Goal: Task Accomplishment & Management: Complete application form

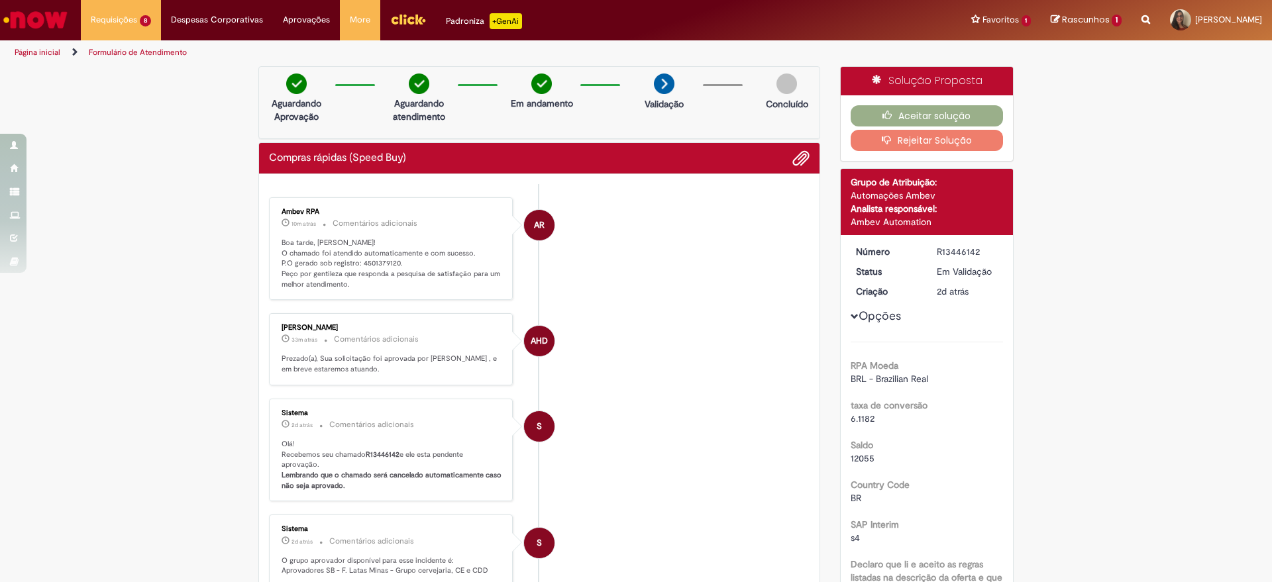
click at [378, 263] on p "Boa tarde, [PERSON_NAME]! O chamado foi atendido automaticamente e com sucesso.…" at bounding box center [392, 264] width 221 height 52
click at [376, 262] on p "Boa tarde, [PERSON_NAME]! O chamado foi atendido automaticamente e com sucesso.…" at bounding box center [392, 264] width 221 height 52
copy p "4501379120"
click at [896, 109] on button "Aceitar solução" at bounding box center [926, 115] width 153 height 21
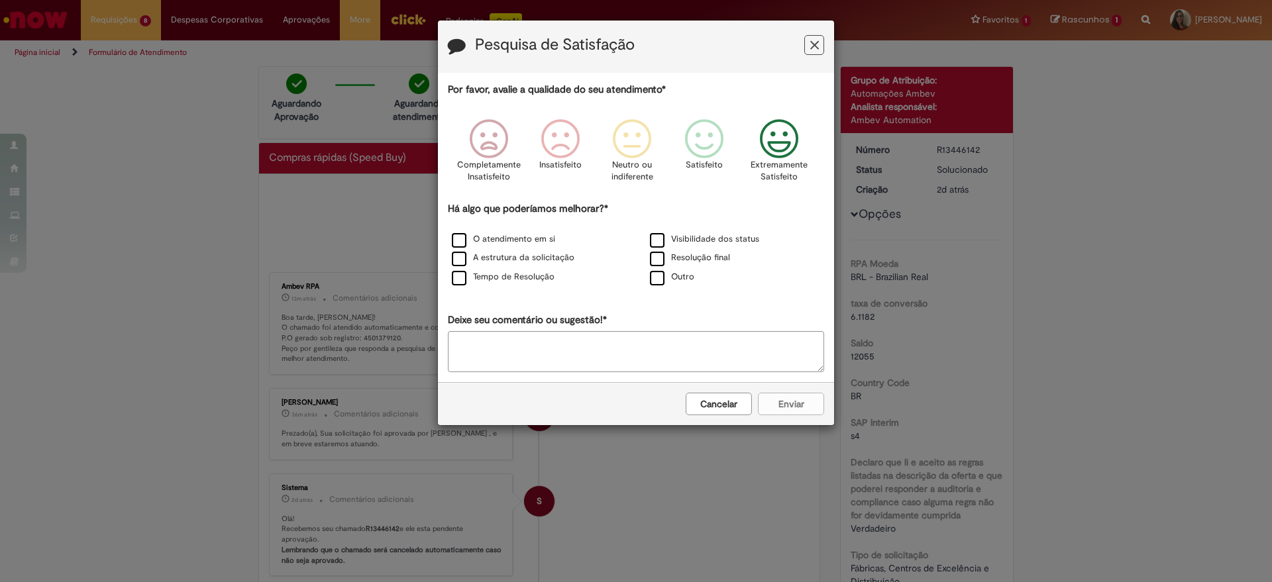
drag, startPoint x: 785, startPoint y: 140, endPoint x: 780, endPoint y: 148, distance: 9.6
click at [782, 144] on icon "Feedback" at bounding box center [779, 139] width 50 height 40
drag, startPoint x: 483, startPoint y: 233, endPoint x: 615, endPoint y: 321, distance: 158.5
click at [488, 244] on div "O atendimento em si" at bounding box center [536, 240] width 195 height 17
drag, startPoint x: 460, startPoint y: 280, endPoint x: 466, endPoint y: 289, distance: 11.6
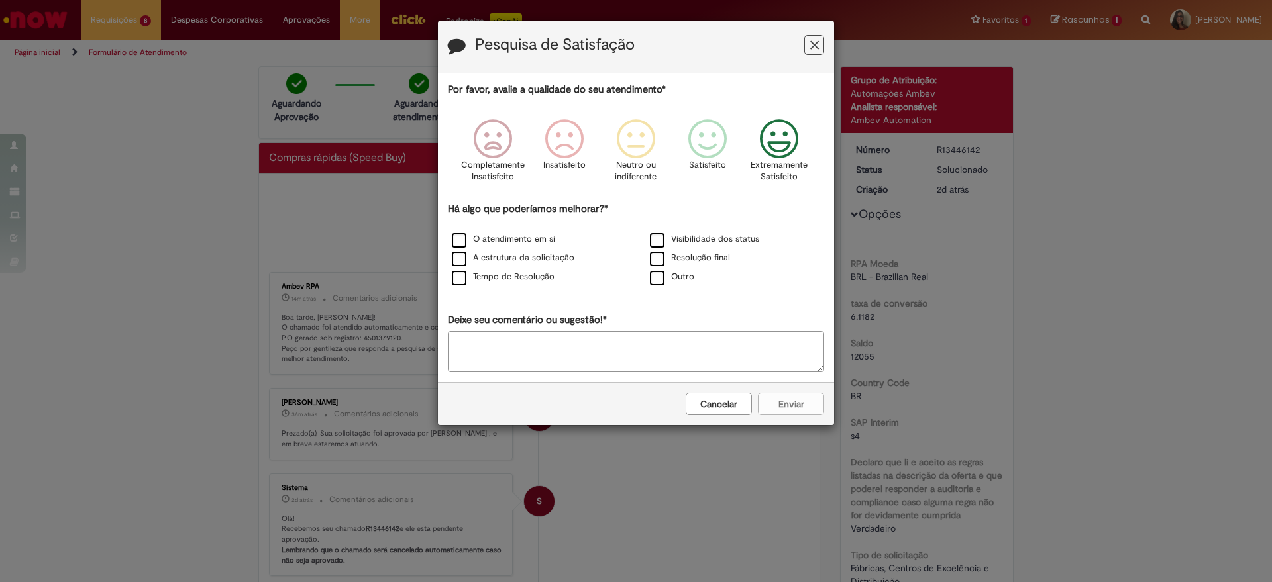
click at [461, 283] on label "Tempo de Resolução" at bounding box center [503, 277] width 103 height 13
click at [803, 405] on button "Enviar" at bounding box center [791, 404] width 66 height 23
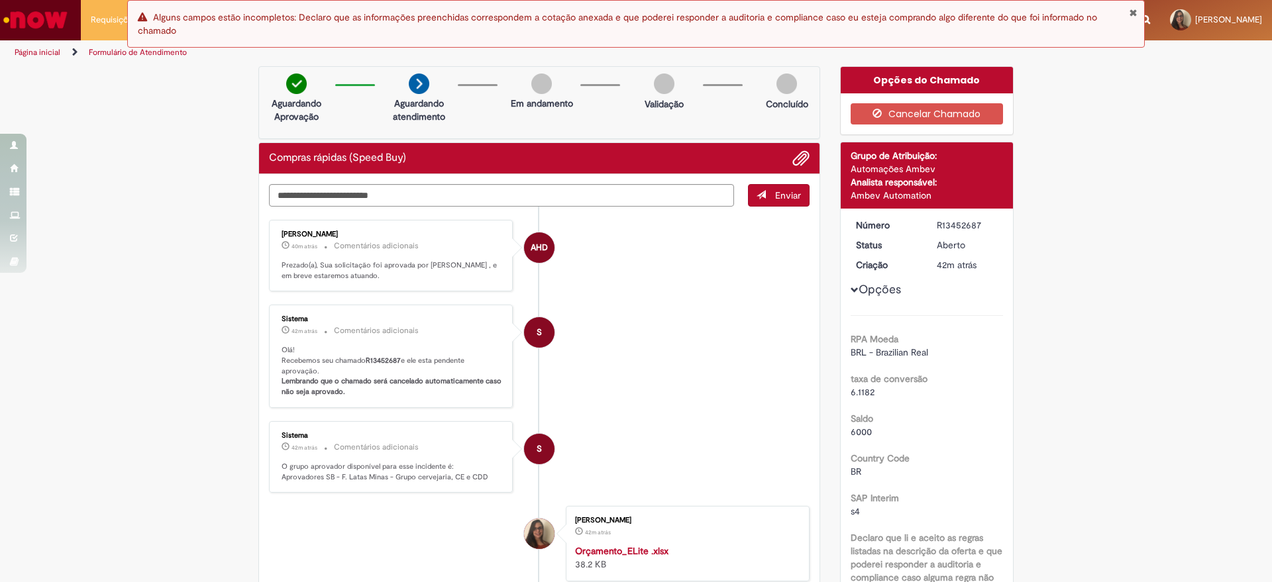
click at [1133, 12] on button "Fechar Notificação" at bounding box center [1133, 12] width 9 height 11
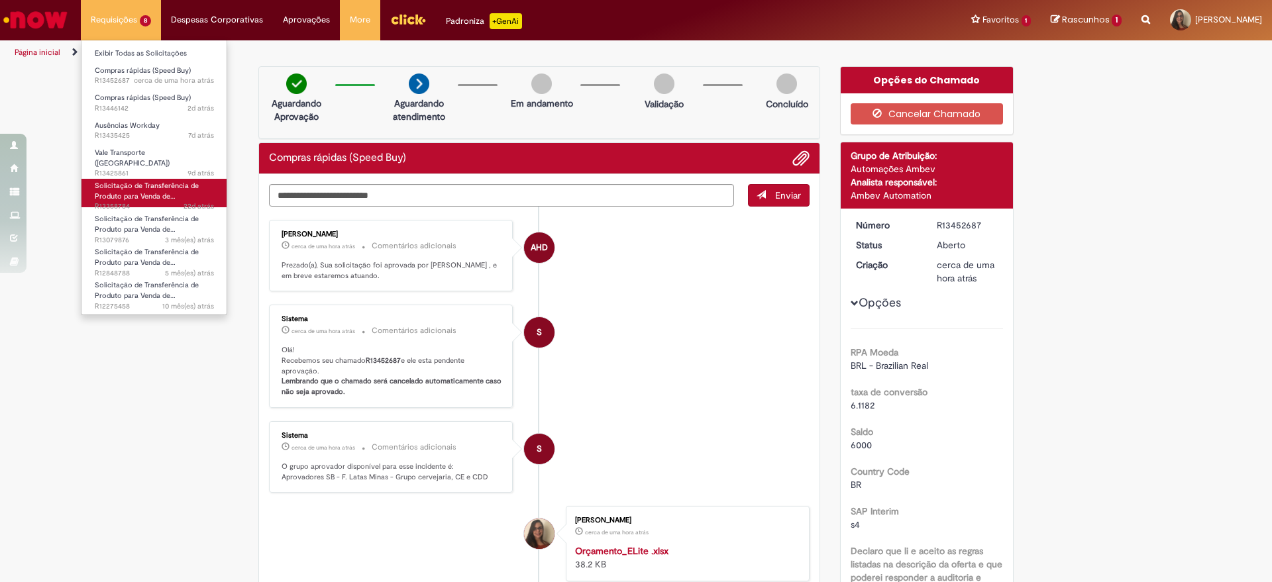
click at [139, 188] on span "Solicitação de Transferência de Produto para Venda de…" at bounding box center [147, 191] width 104 height 21
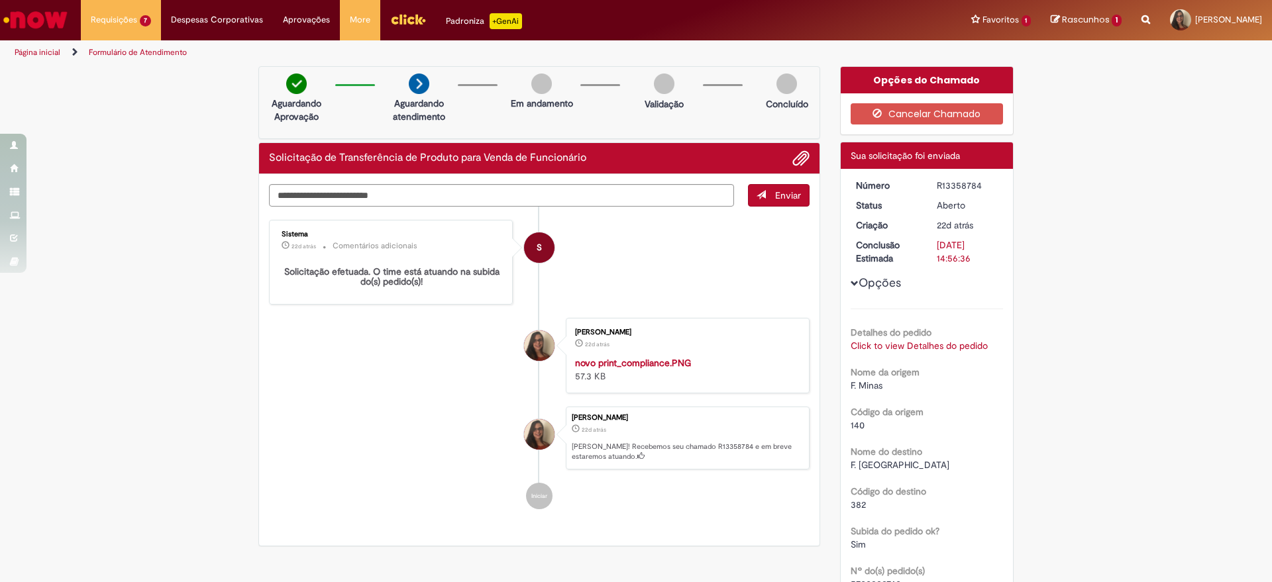
scroll to position [248, 0]
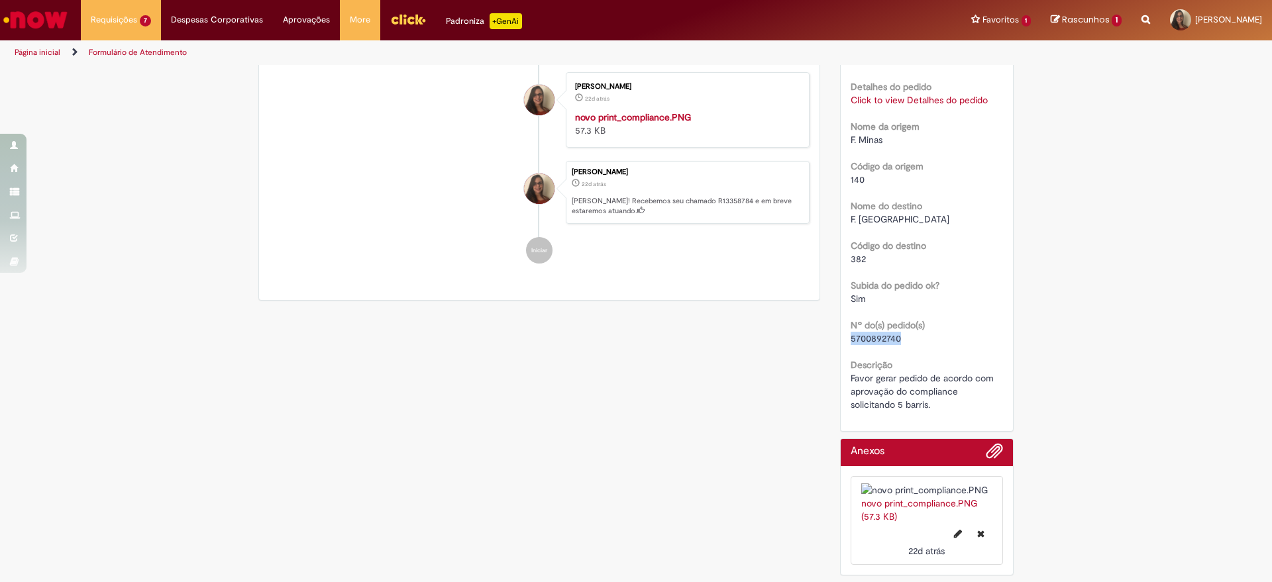
drag, startPoint x: 892, startPoint y: 336, endPoint x: 833, endPoint y: 337, distance: 58.3
click at [840, 337] on div "Detalhes do tíquete Sua solicitação foi enviada Número R13358784 Status Aberto …" at bounding box center [927, 164] width 174 height 536
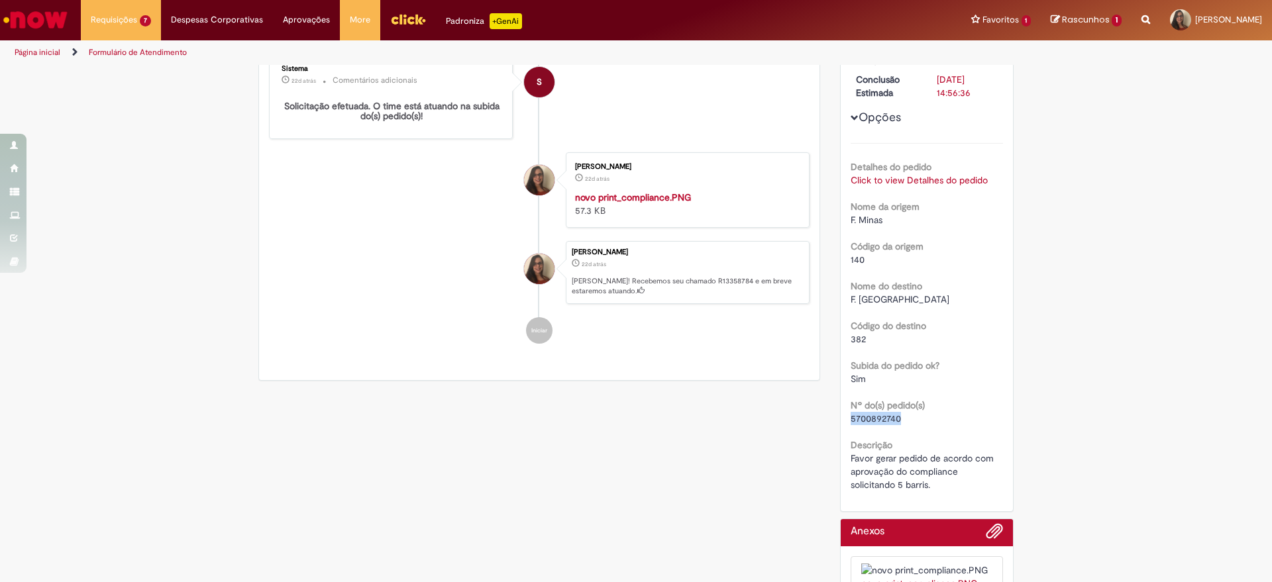
click at [897, 180] on link "Click to view Detalhes do pedido" at bounding box center [918, 180] width 137 height 12
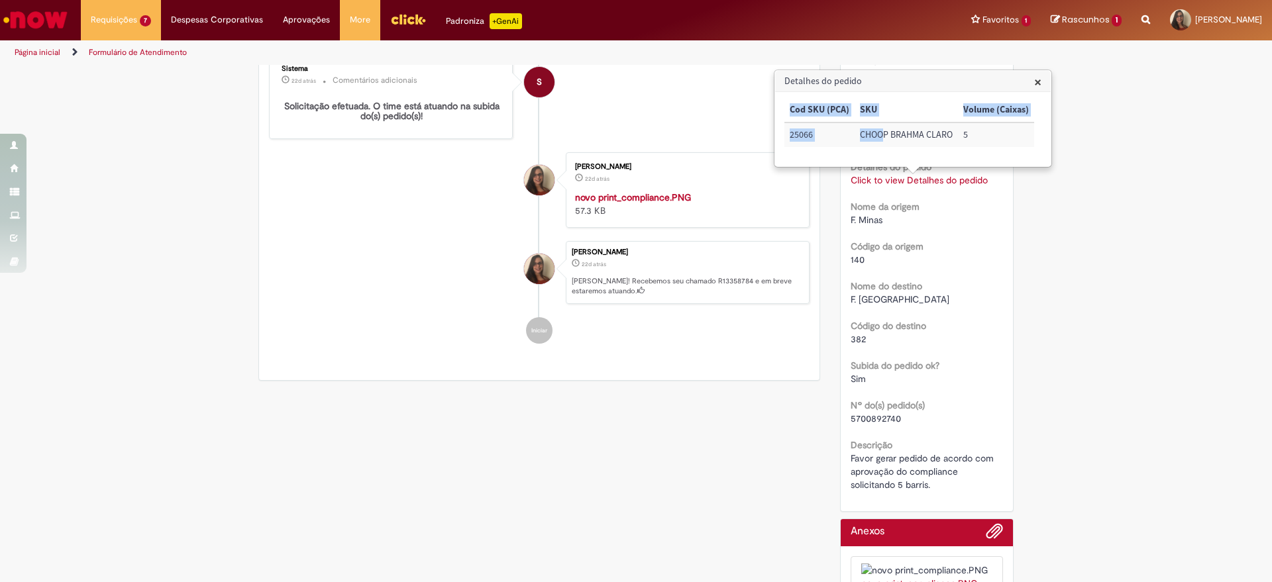
drag, startPoint x: 882, startPoint y: 146, endPoint x: 1048, endPoint y: 137, distance: 165.8
click at [1048, 137] on div "× Cod SKU (PCA) SKU Volume (Caixas) 25066 CHOOP BRAHMA CLARO 5" at bounding box center [913, 129] width 276 height 74
click at [1039, 83] on span "×" at bounding box center [1037, 82] width 7 height 18
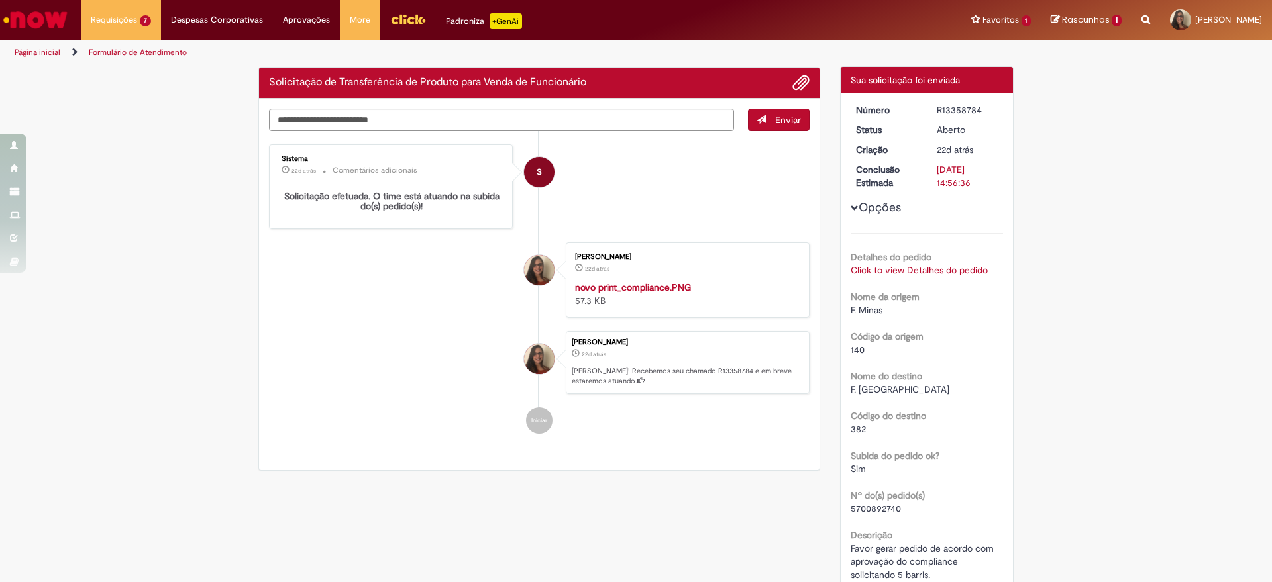
scroll to position [0, 0]
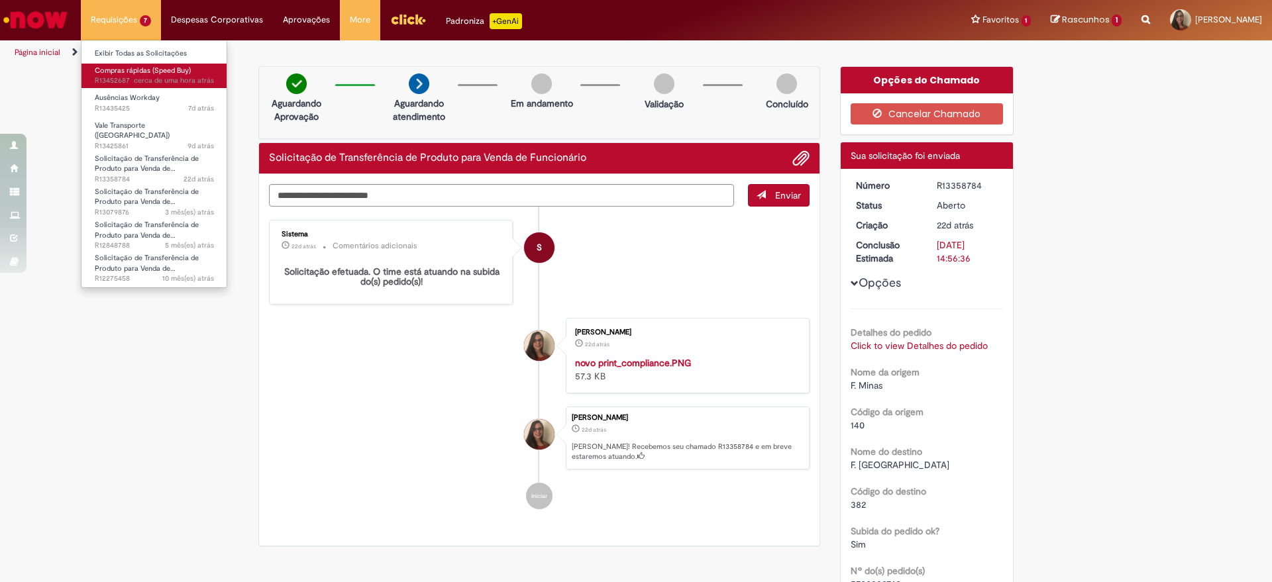
click at [108, 79] on span "cerca de uma hora atrás cerca de uma hora atrás R13452687" at bounding box center [154, 81] width 119 height 11
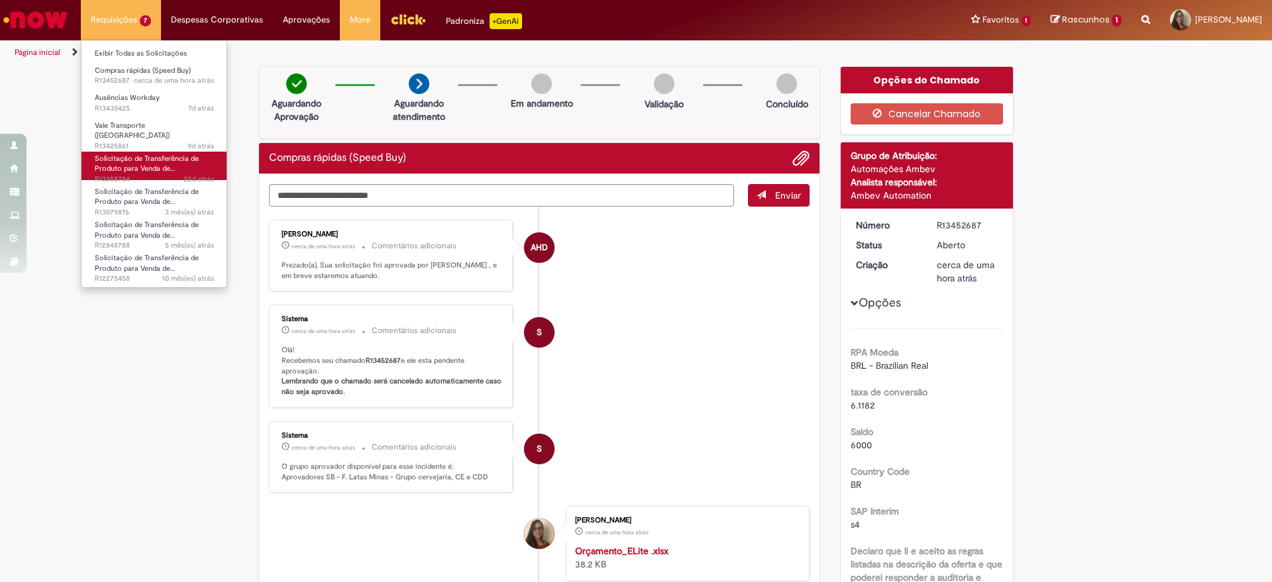
click at [147, 168] on span "Solicitação de Transferência de Produto para Venda de…" at bounding box center [147, 164] width 104 height 21
